Goal: Task Accomplishment & Management: Use online tool/utility

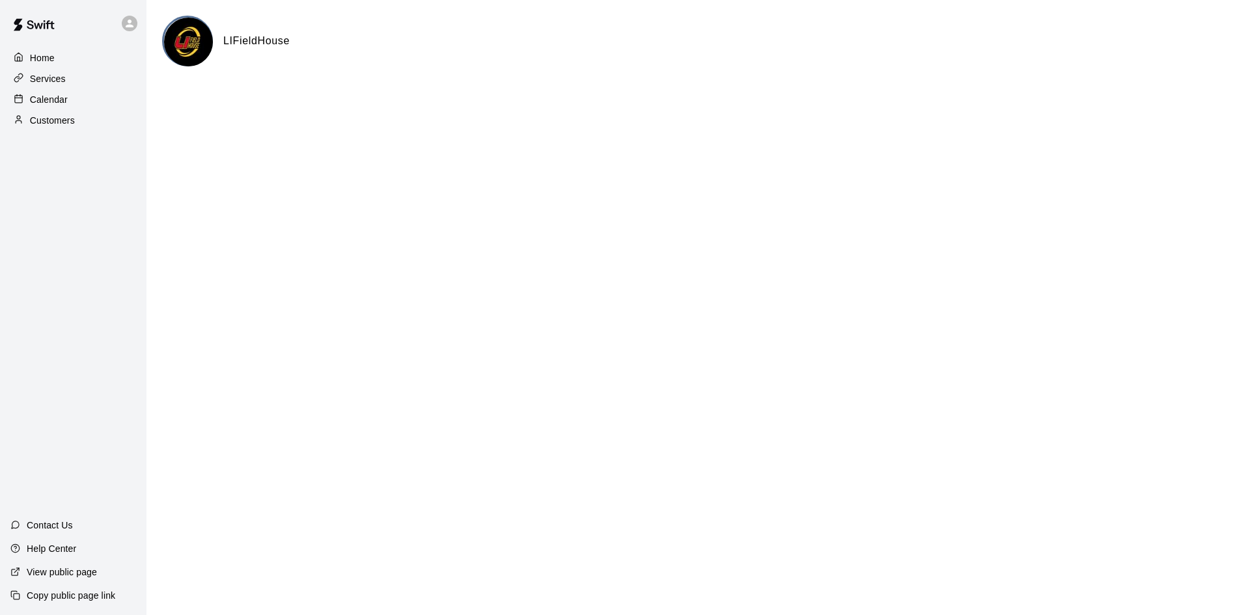
click at [65, 96] on p "Calendar" at bounding box center [49, 99] width 38 height 13
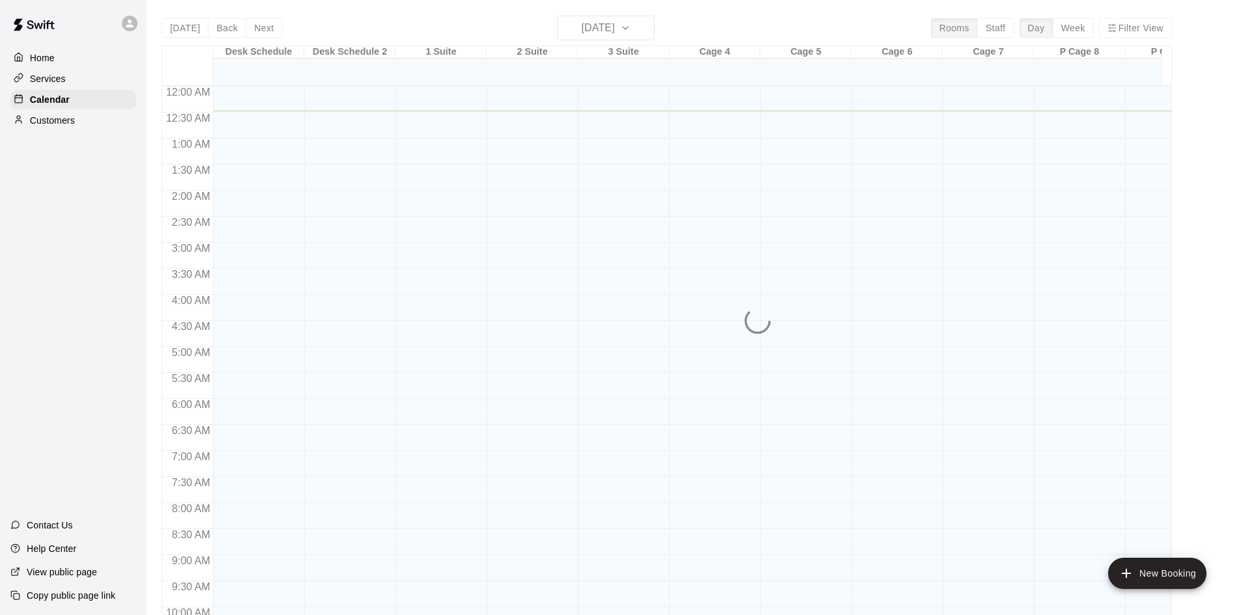
scroll to position [25, 0]
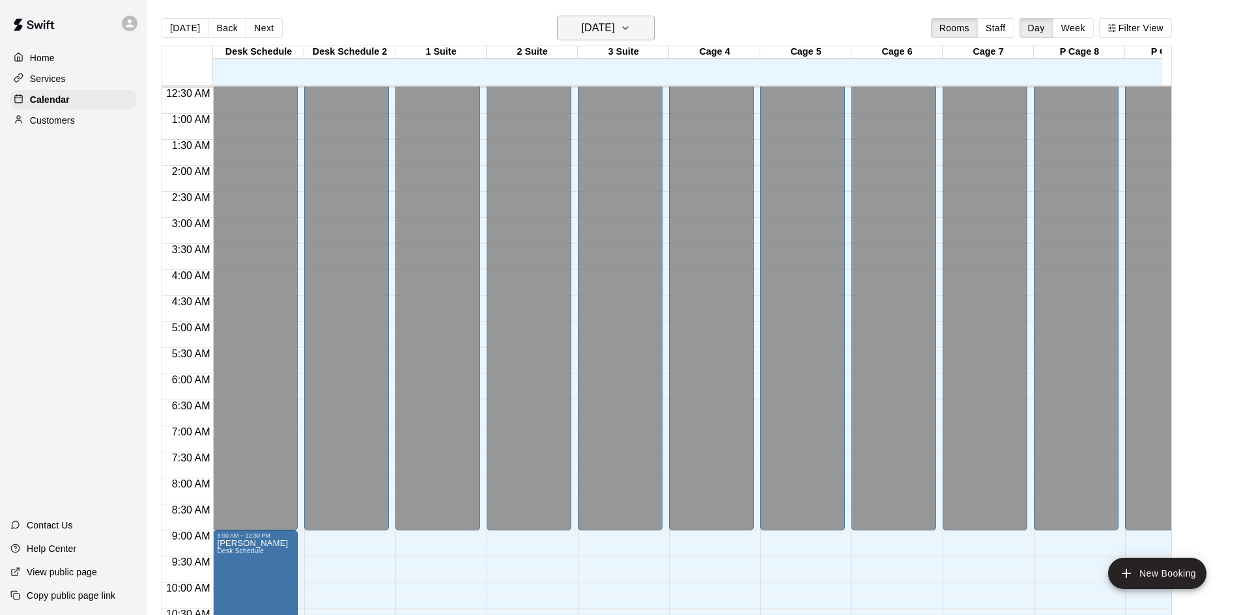
click at [602, 25] on h6 "[DATE]" at bounding box center [598, 28] width 33 height 18
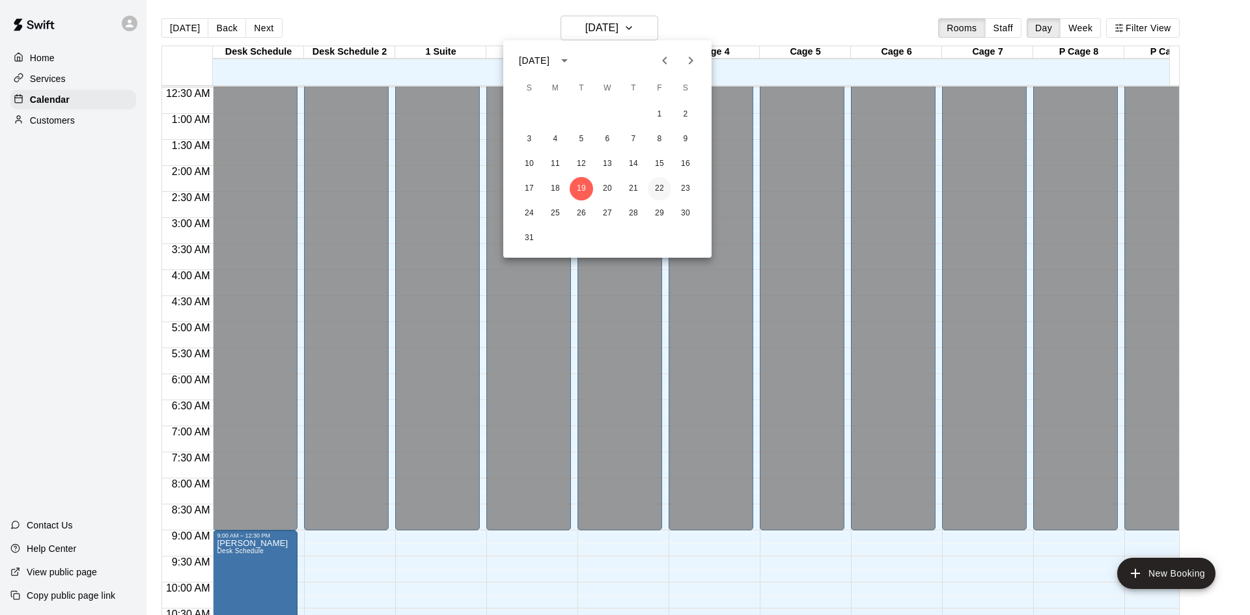
click at [665, 194] on button "22" at bounding box center [659, 188] width 23 height 23
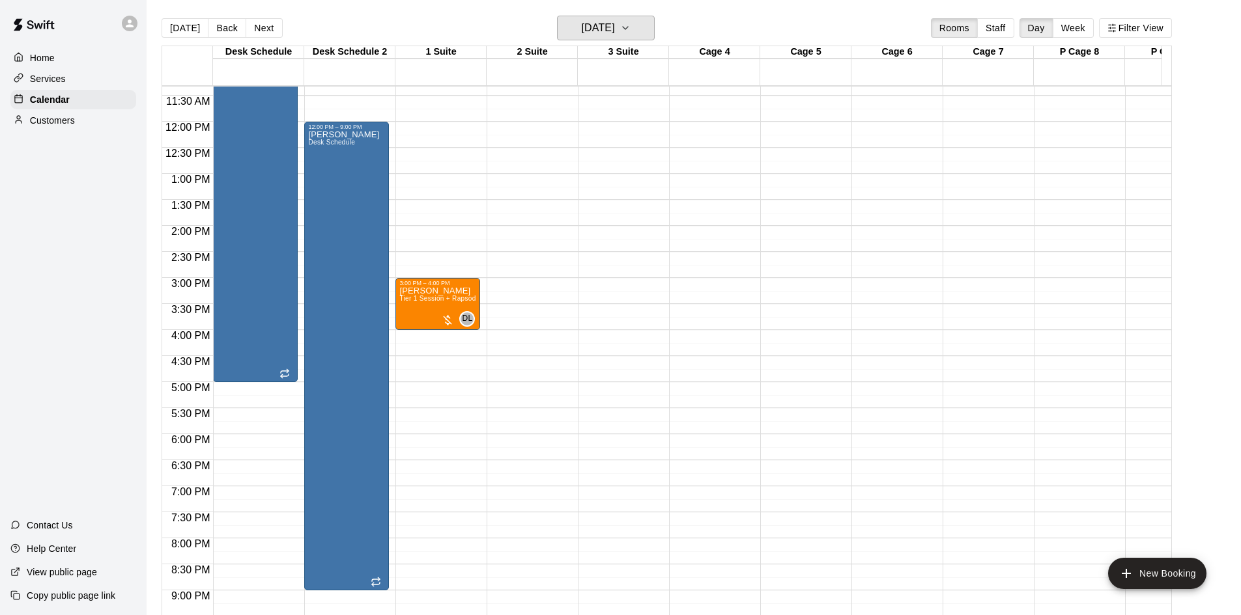
scroll to position [611, 0]
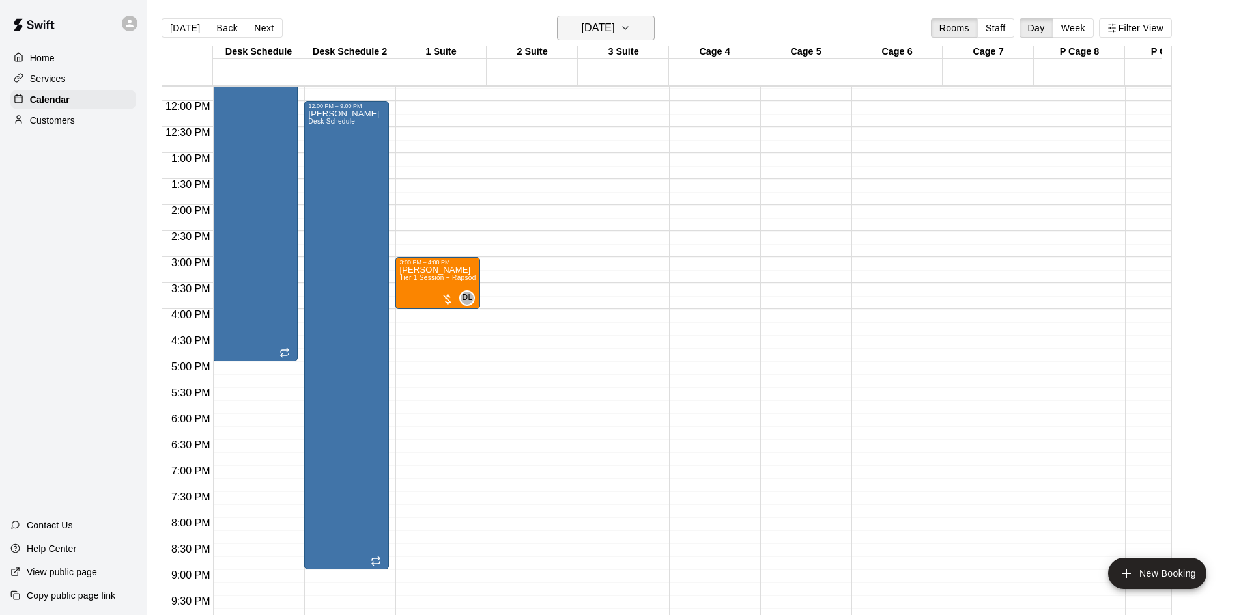
click at [614, 29] on h6 "[DATE]" at bounding box center [598, 28] width 33 height 18
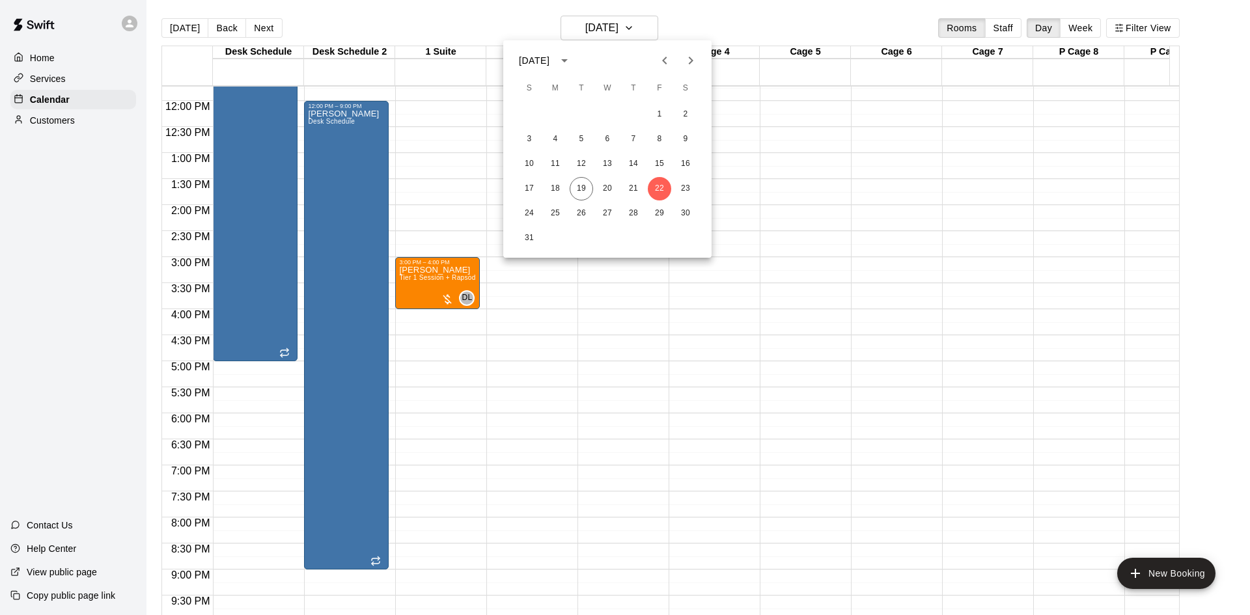
click at [689, 65] on icon "Next month" at bounding box center [691, 61] width 16 height 16
click at [664, 116] on button "5" at bounding box center [659, 114] width 23 height 23
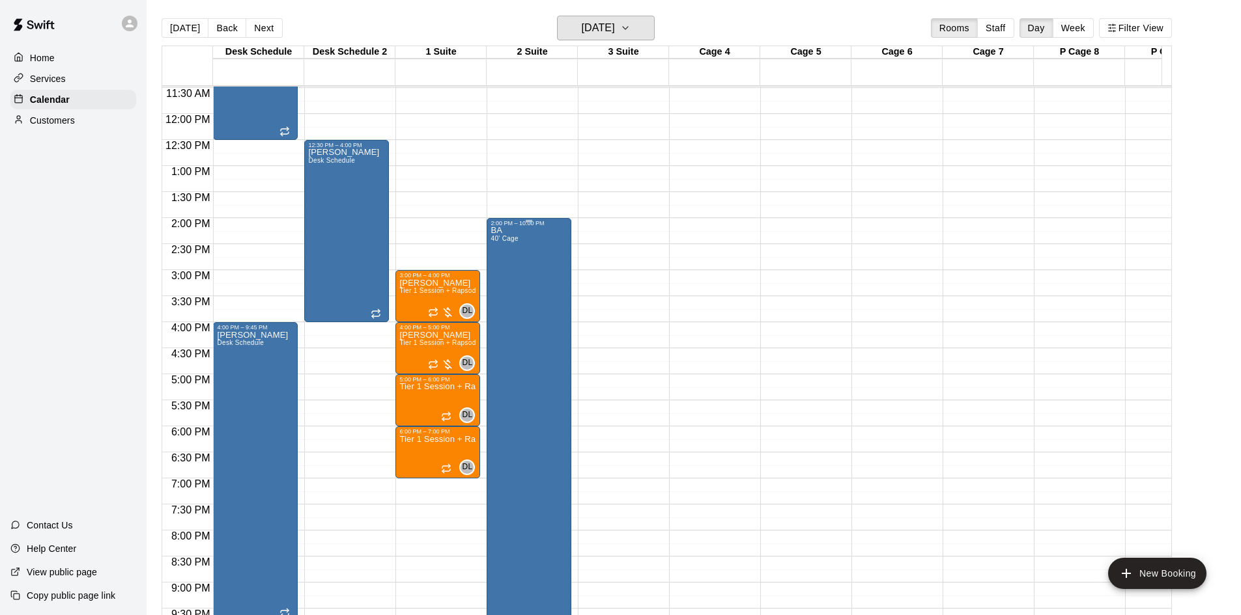
scroll to position [587, 0]
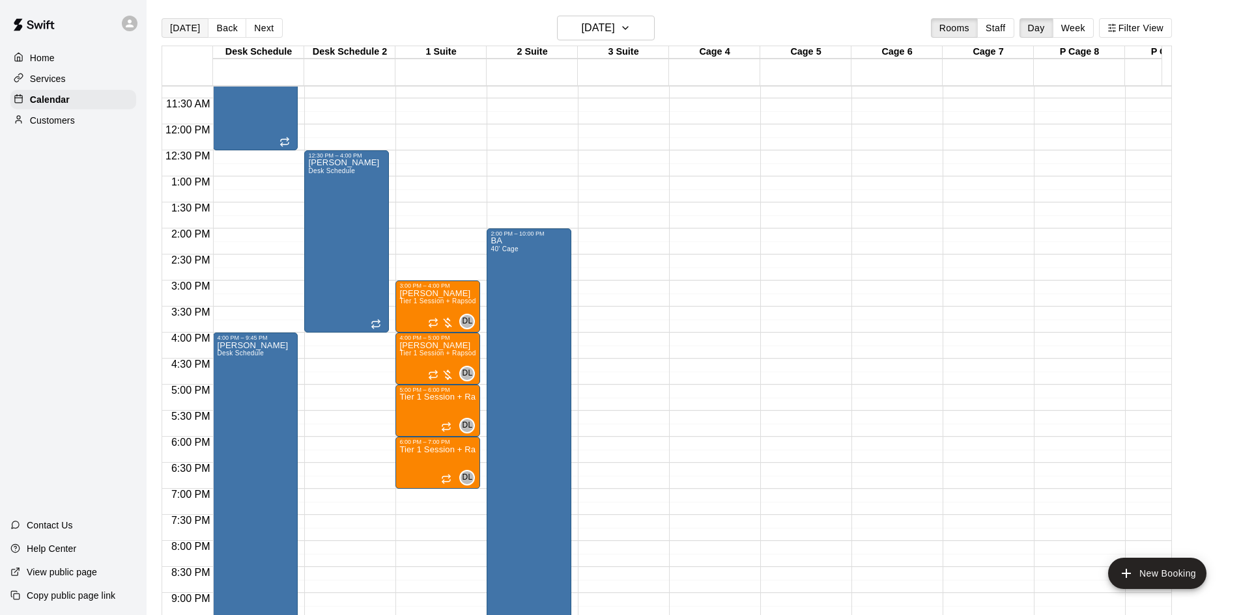
click at [186, 31] on button "[DATE]" at bounding box center [185, 28] width 47 height 20
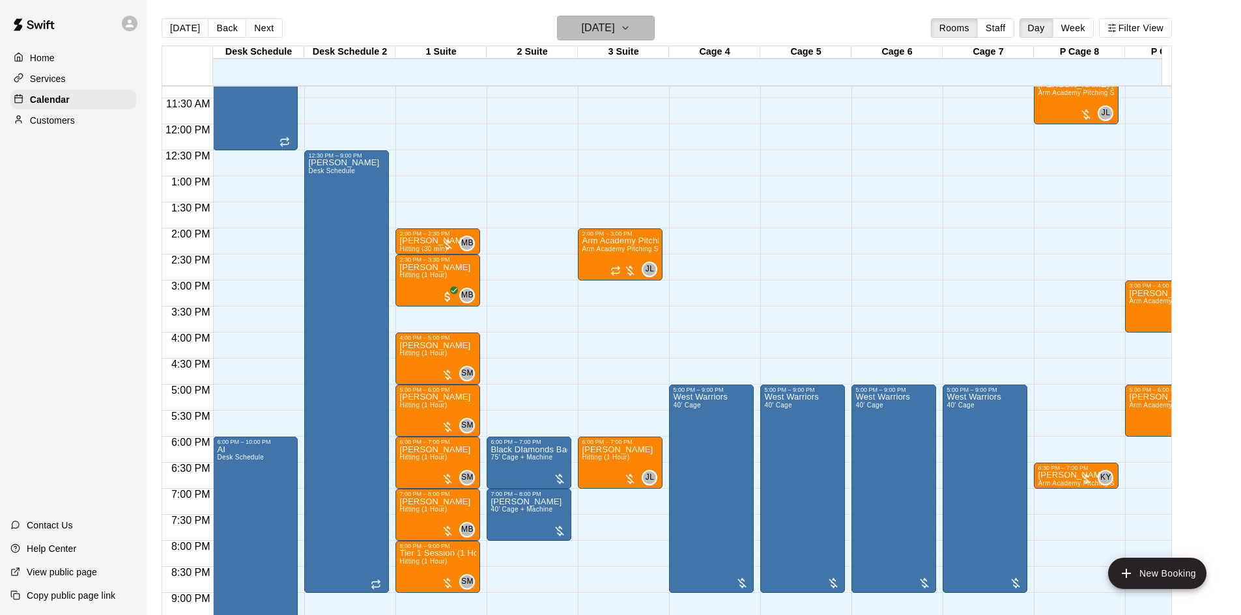
click at [600, 23] on h6 "[DATE]" at bounding box center [598, 28] width 33 height 18
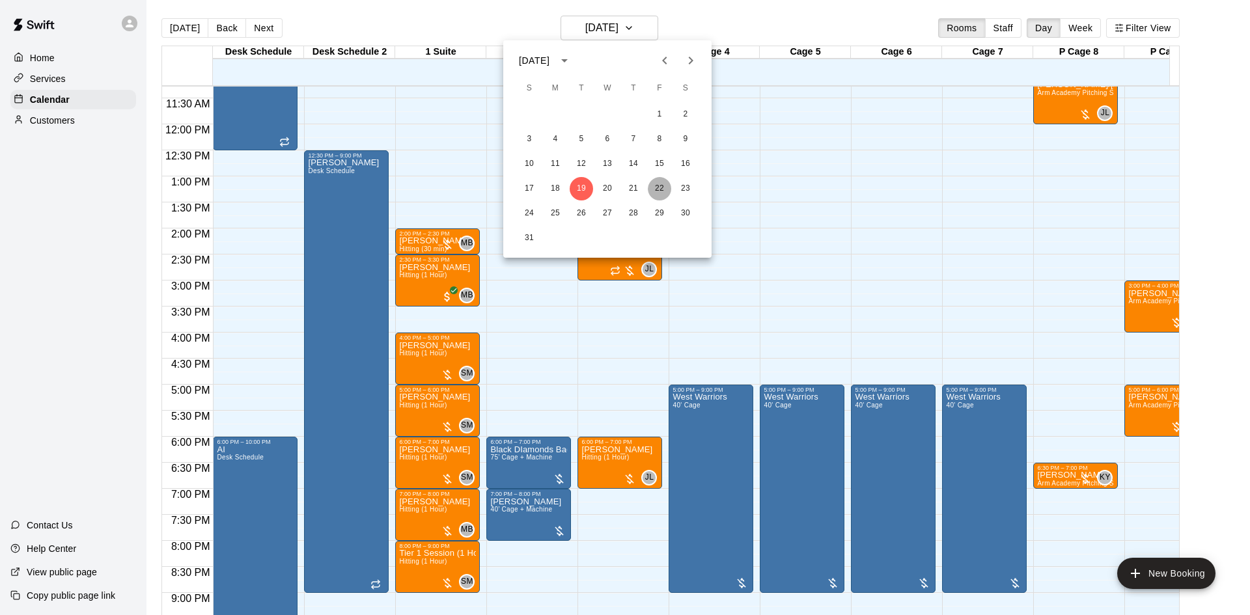
click at [661, 187] on button "22" at bounding box center [659, 188] width 23 height 23
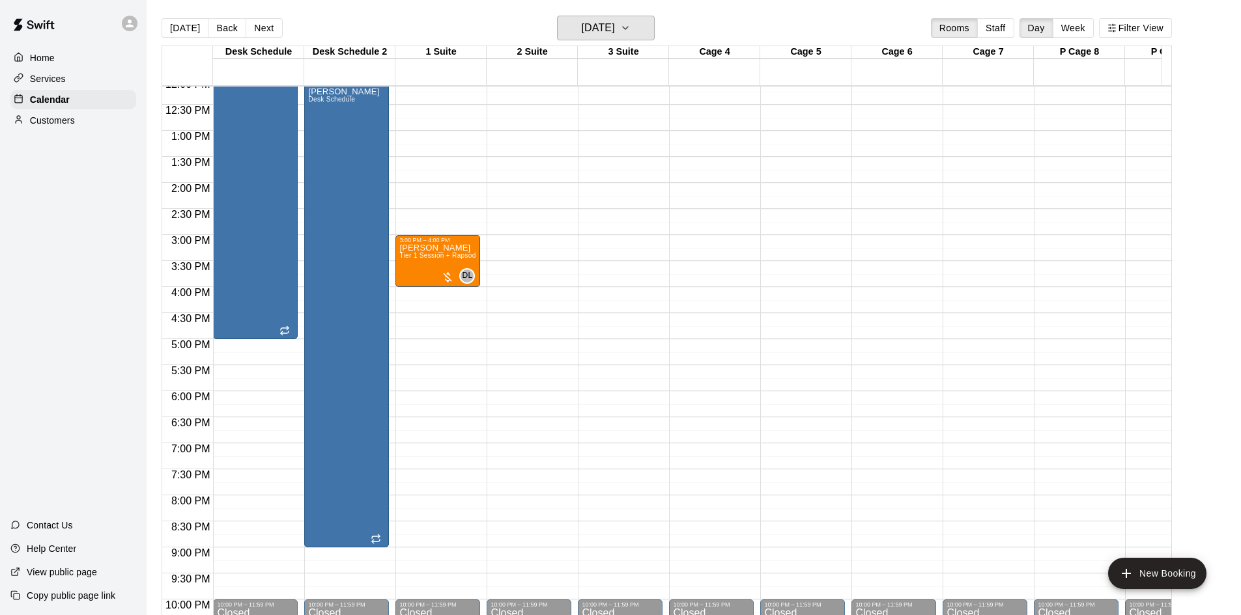
scroll to position [653, 0]
